Goal: Feedback & Contribution: Contribute content

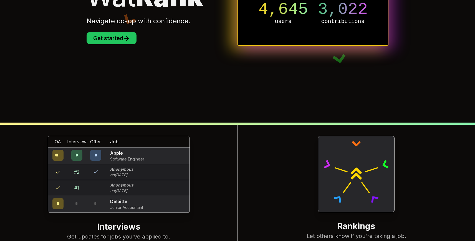
scroll to position [12, 0]
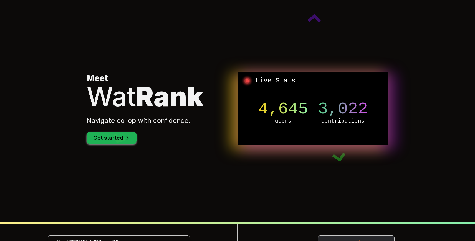
click at [116, 138] on button "Get started" at bounding box center [111, 138] width 50 height 12
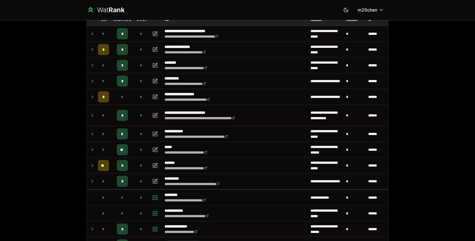
scroll to position [40, 0]
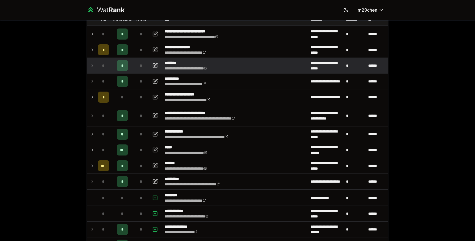
click at [88, 65] on td at bounding box center [91, 66] width 9 height 16
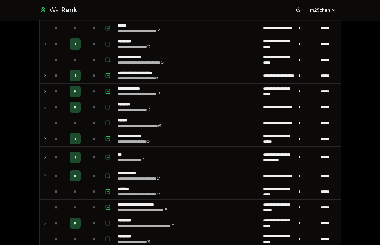
scroll to position [522, 0]
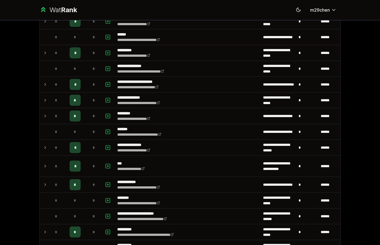
scroll to position [566, 0]
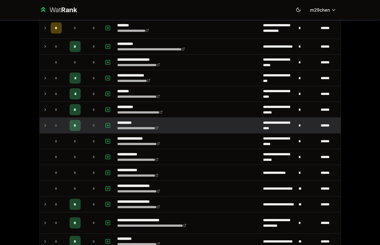
click at [44, 127] on icon at bounding box center [45, 125] width 4 height 7
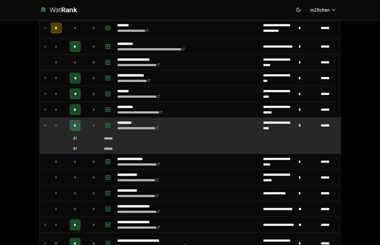
click at [106, 126] on icon "button" at bounding box center [108, 125] width 6 height 7
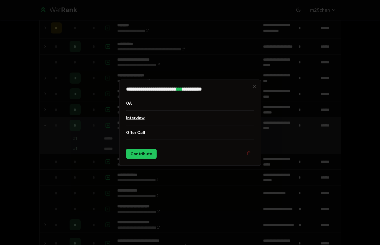
click at [141, 121] on button "Interview" at bounding box center [190, 118] width 128 height 14
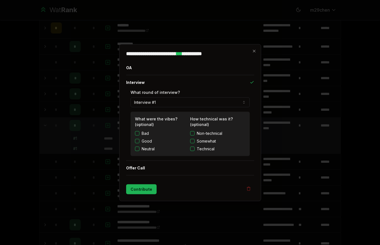
click at [142, 184] on button "Contribute" at bounding box center [141, 189] width 30 height 10
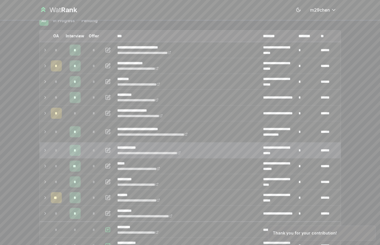
scroll to position [32, 0]
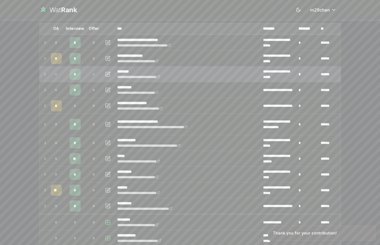
click at [91, 72] on div "*" at bounding box center [93, 74] width 11 height 11
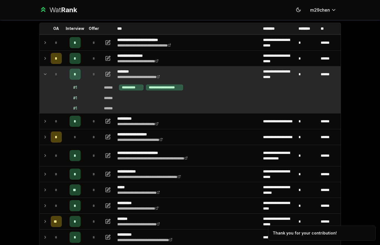
click at [112, 74] on td at bounding box center [108, 75] width 13 height 16
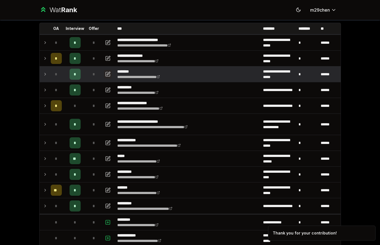
click at [109, 74] on icon "button" at bounding box center [108, 74] width 6 height 7
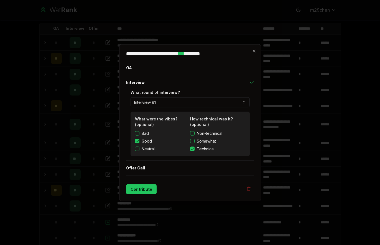
click at [165, 102] on button "Interview #1" at bounding box center [190, 102] width 119 height 10
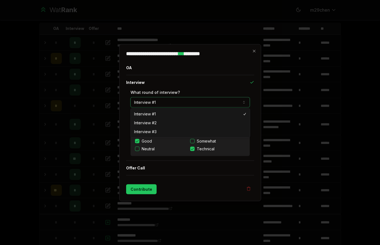
select select "*"
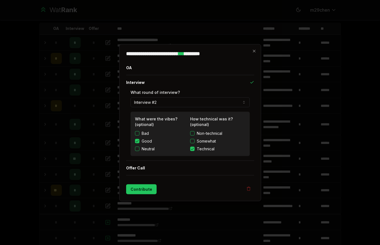
click at [144, 141] on label "Good" at bounding box center [147, 141] width 10 height 6
click at [139, 141] on button "Good" at bounding box center [137, 141] width 4 height 4
click at [193, 150] on button "Technical" at bounding box center [192, 149] width 4 height 4
click at [138, 191] on button "Contribute" at bounding box center [141, 189] width 30 height 10
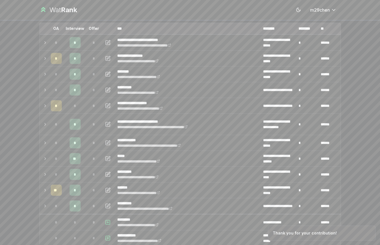
scroll to position [0, 0]
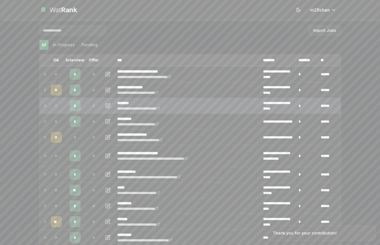
click at [81, 106] on td "*" at bounding box center [75, 106] width 22 height 16
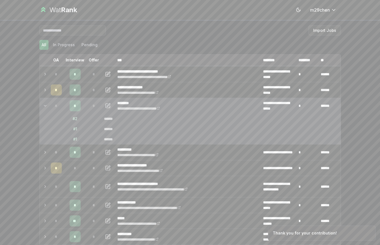
click at [81, 106] on td "*" at bounding box center [75, 106] width 22 height 16
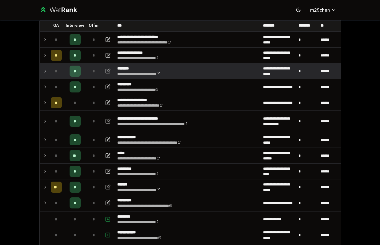
scroll to position [34, 0]
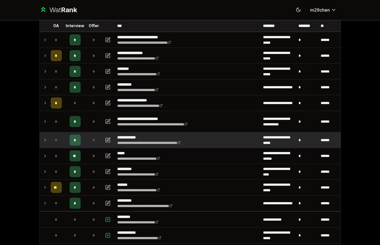
click at [85, 138] on td "*" at bounding box center [75, 140] width 22 height 16
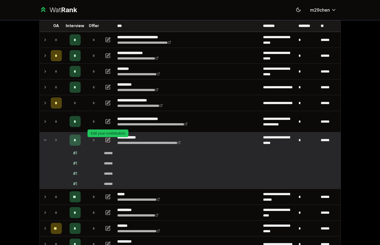
scroll to position [21, 0]
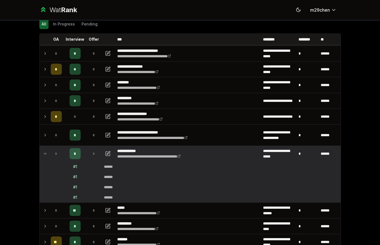
click at [98, 151] on div "*" at bounding box center [93, 153] width 11 height 11
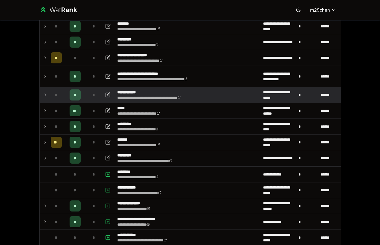
scroll to position [0, 0]
